Goal: Find specific page/section: Find specific page/section

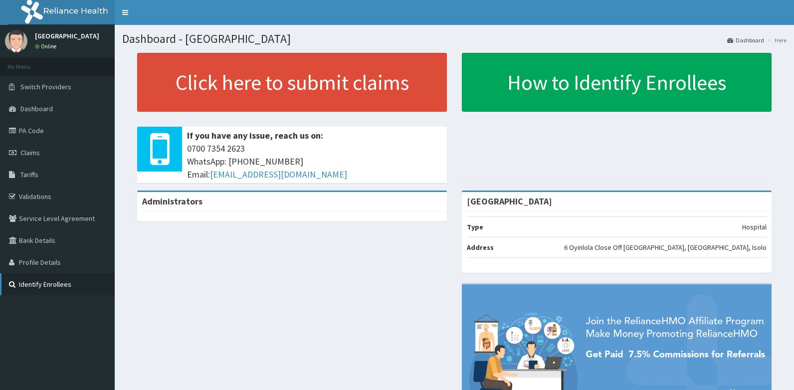
click at [57, 278] on link "Identify Enrollees" at bounding box center [57, 284] width 115 height 22
click at [31, 195] on link "Validations" at bounding box center [57, 196] width 115 height 22
click at [47, 192] on link "Validations" at bounding box center [57, 196] width 115 height 22
